Goal: Transaction & Acquisition: Purchase product/service

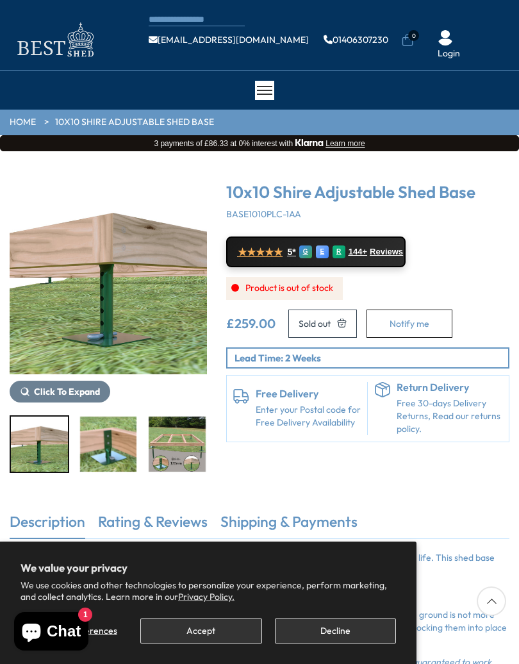
click at [339, 631] on button "Decline" at bounding box center [335, 630] width 121 height 25
